Goal: Task Accomplishment & Management: Use online tool/utility

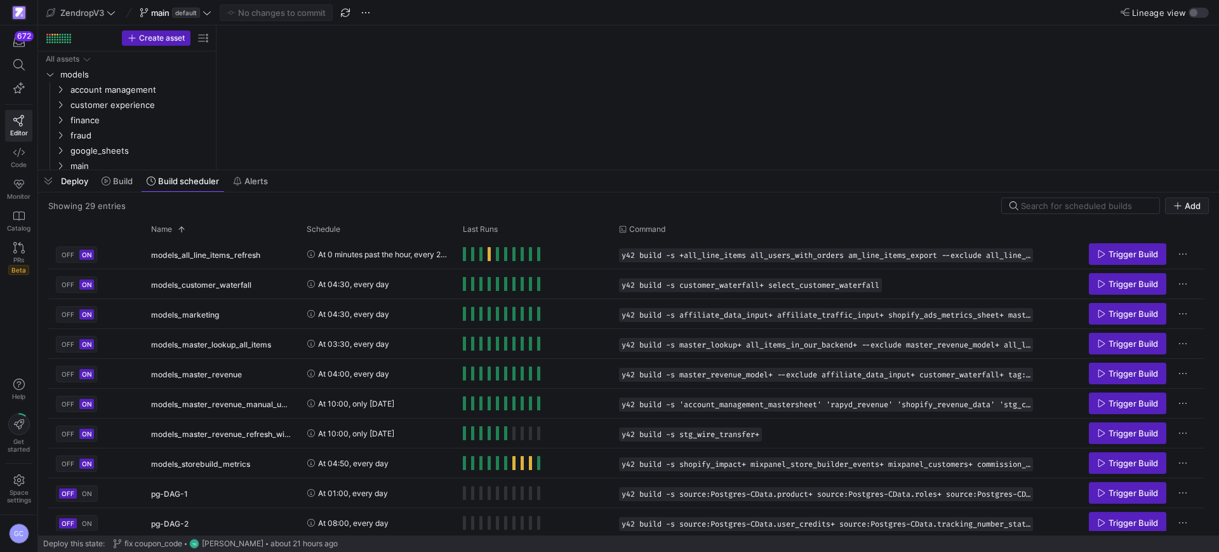
click at [50, 178] on span "button" at bounding box center [48, 181] width 20 height 22
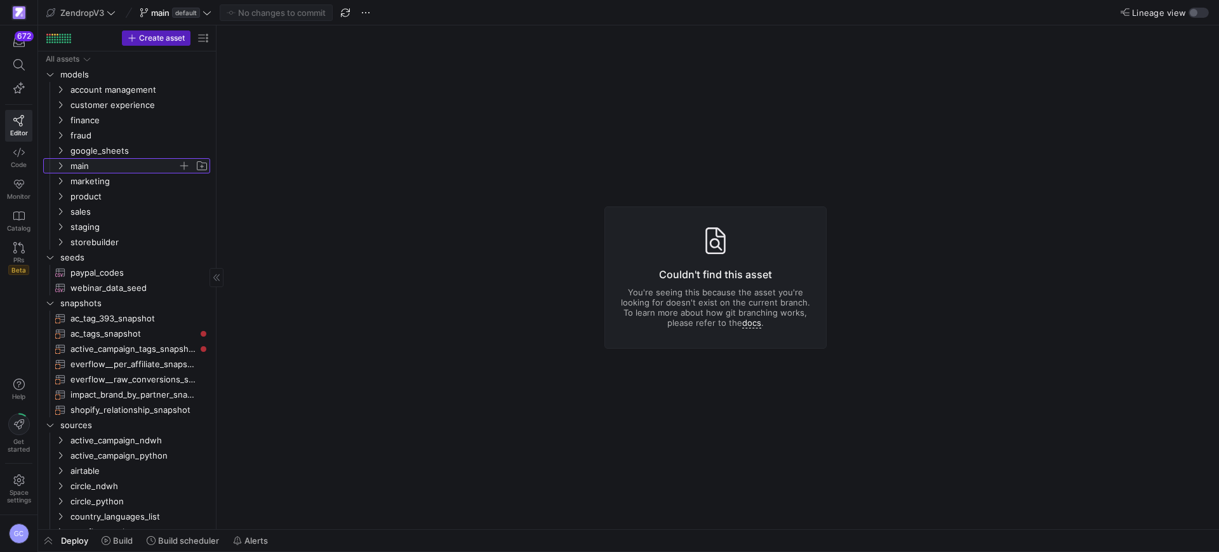
click at [61, 167] on icon "Press SPACE to select this row." at bounding box center [60, 166] width 9 height 8
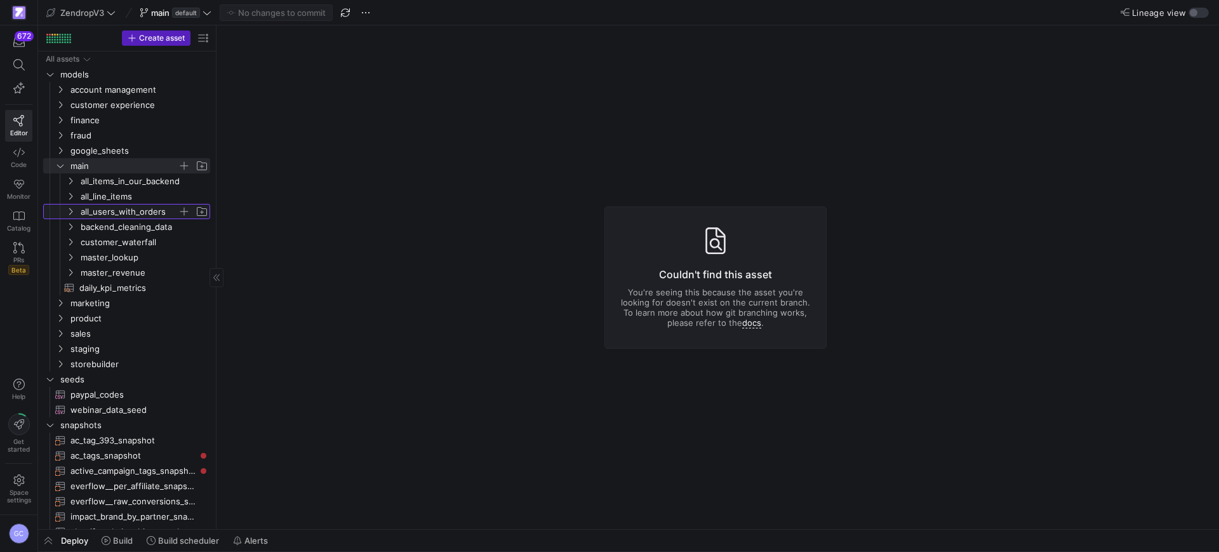
click at [75, 208] on y42-icon "Press SPACE to select this row." at bounding box center [70, 211] width 10 height 10
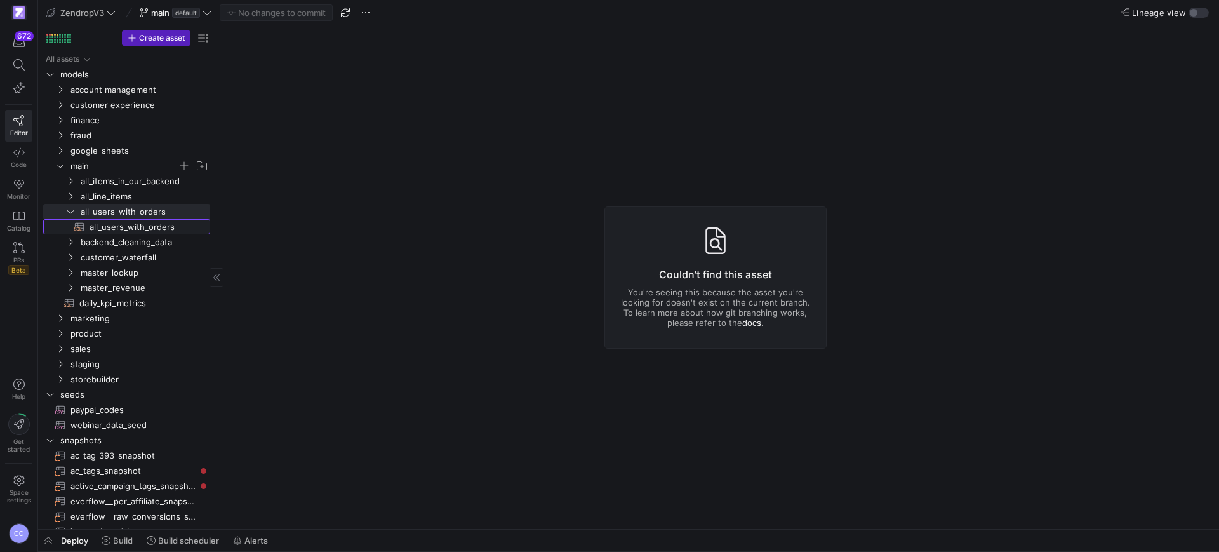
click at [100, 231] on span "all_users_with_orders​​​​​​​​​​" at bounding box center [143, 227] width 106 height 15
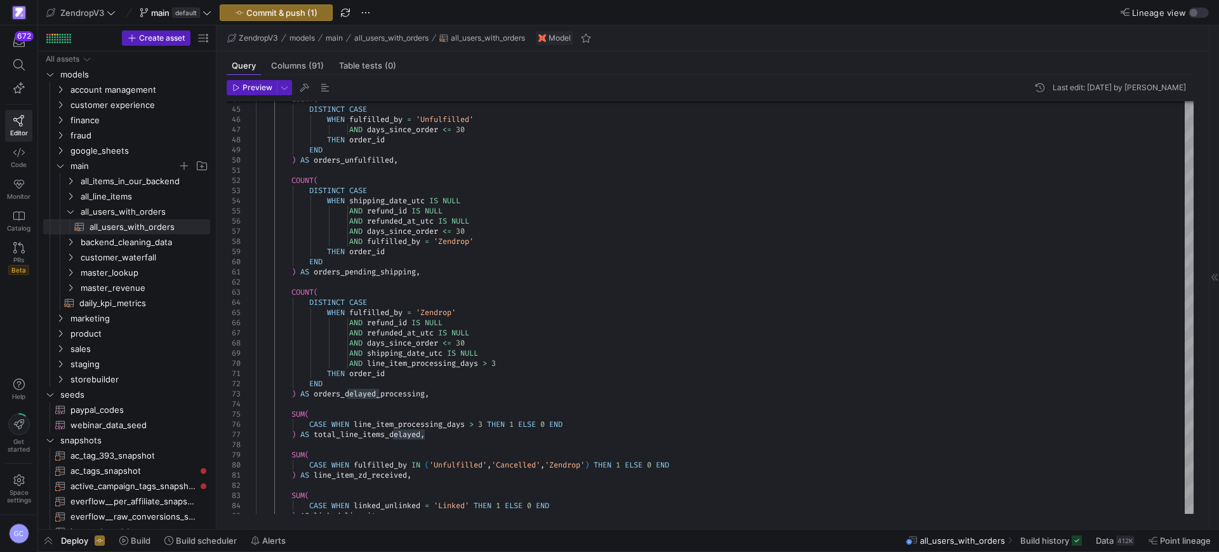
type textarea "WITH --------------------------------------------------------------------------…"
